Goal: Navigation & Orientation: Understand site structure

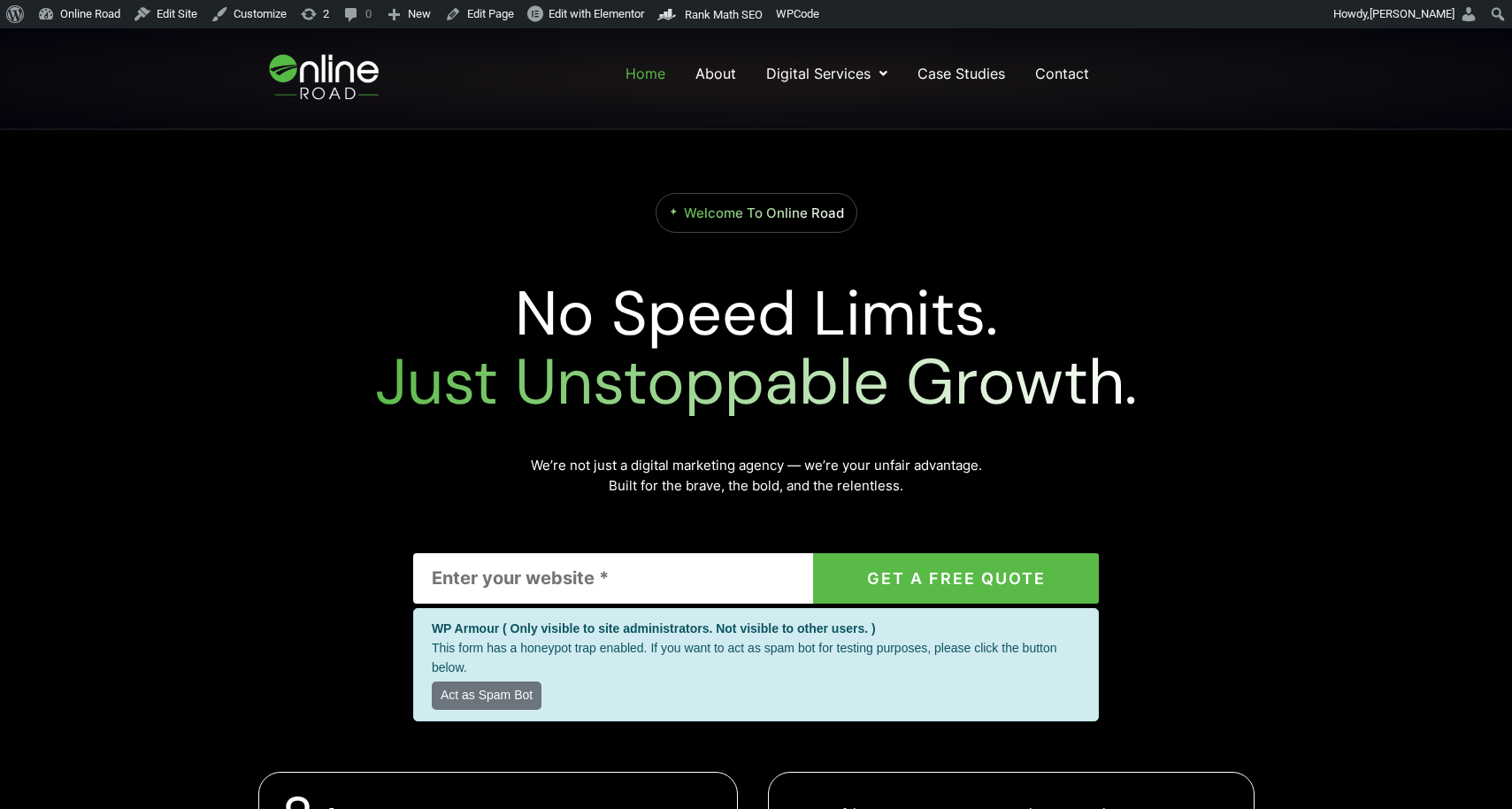
click at [1170, 226] on div "Welcome To Online Road" at bounding box center [756, 211] width 1009 height 39
click at [731, 79] on link "About" at bounding box center [715, 74] width 44 height 32
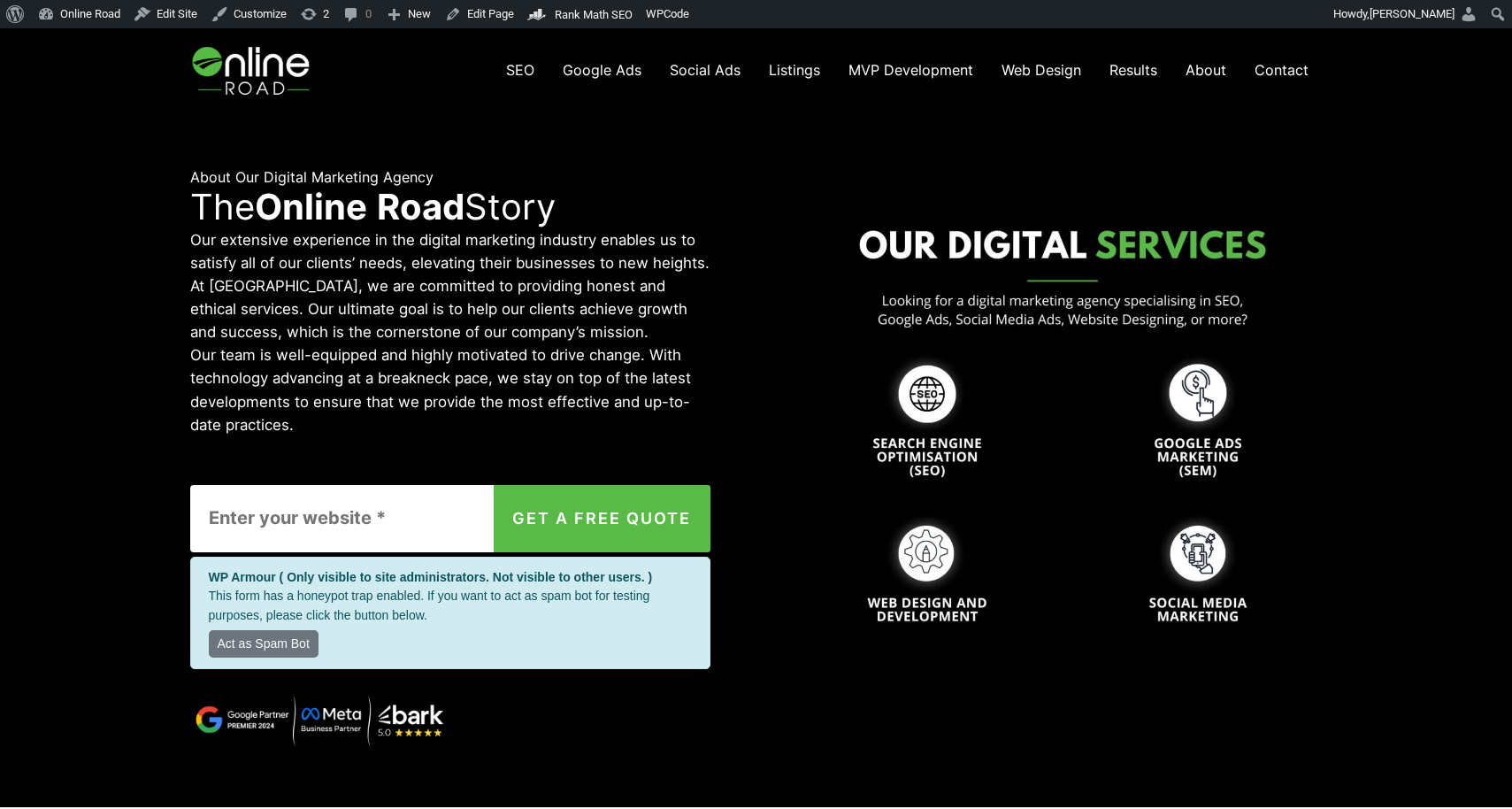
click at [249, 74] on img at bounding box center [253, 70] width 126 height 84
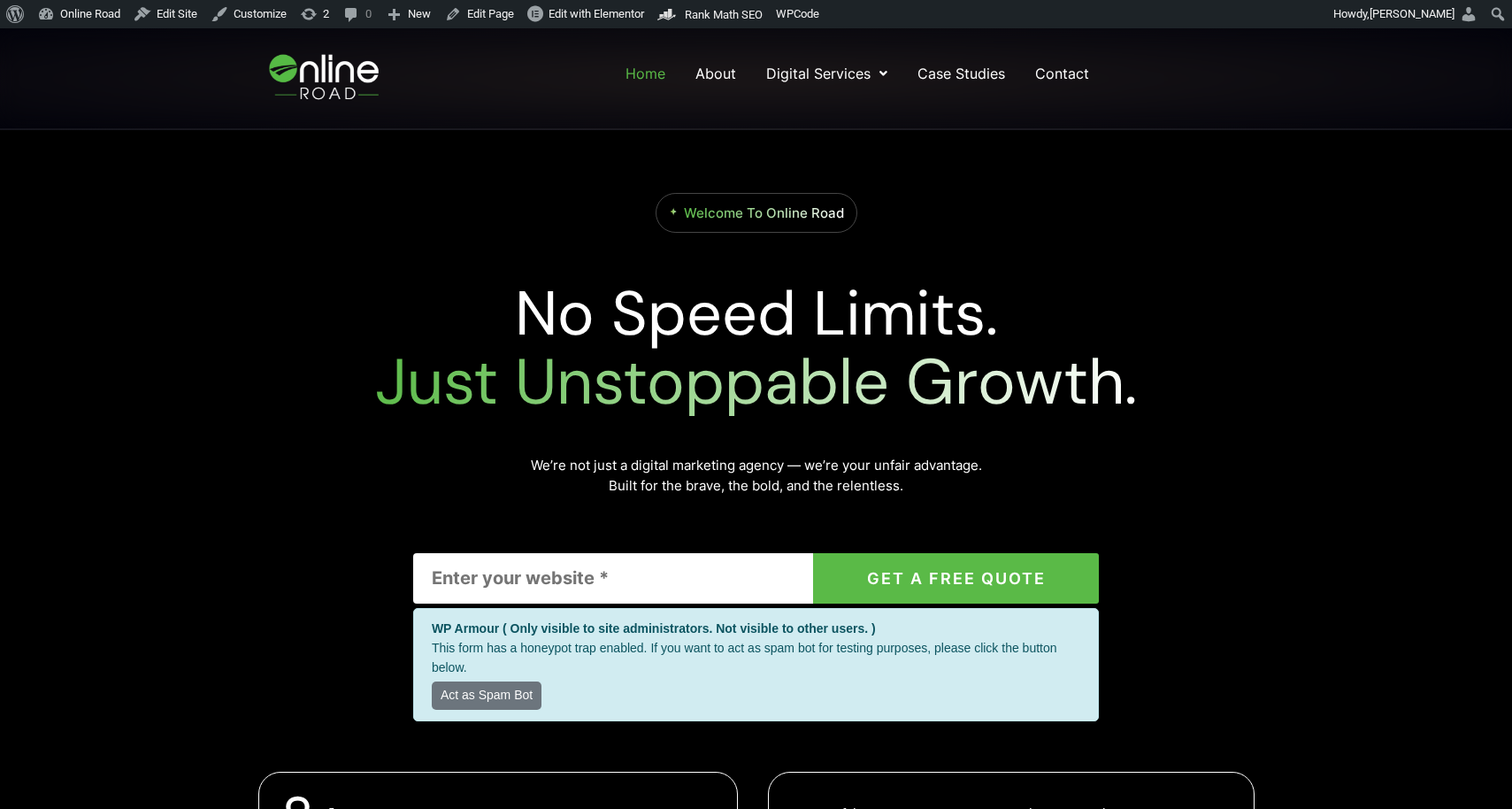
click at [312, 61] on img at bounding box center [326, 78] width 148 height 83
